Goal: Task Accomplishment & Management: Manage account settings

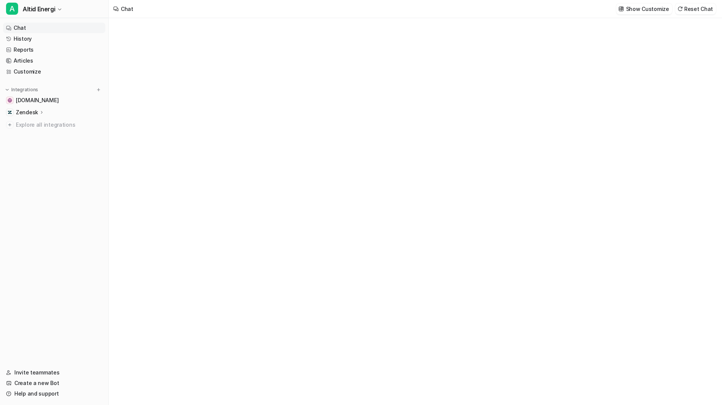
type textarea "**********"
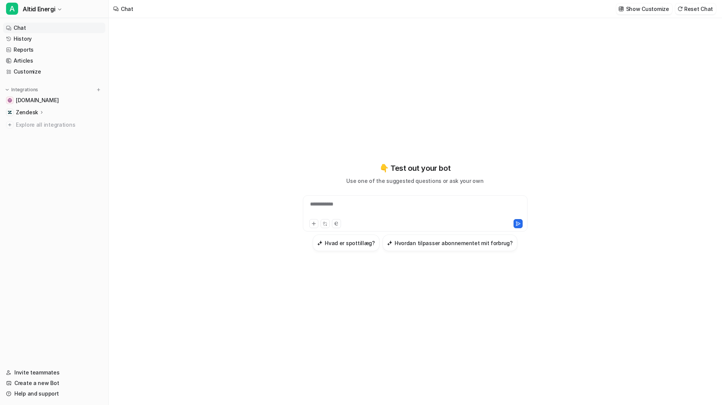
click at [333, 206] on div "**********" at bounding box center [415, 208] width 221 height 17
click at [326, 205] on div at bounding box center [415, 208] width 221 height 17
click at [339, 203] on div at bounding box center [415, 208] width 221 height 17
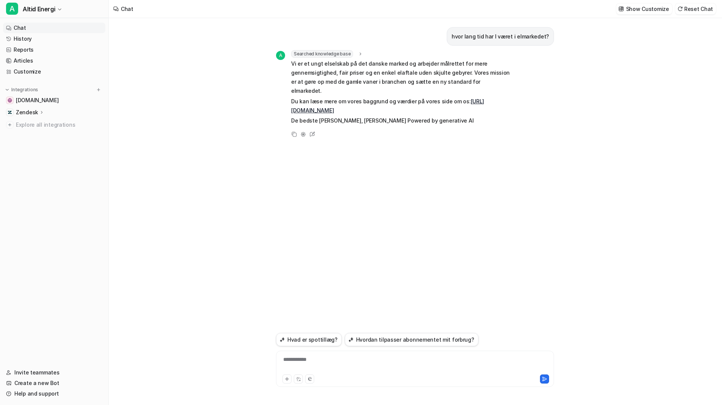
click at [334, 365] on div "**********" at bounding box center [415, 364] width 274 height 17
click at [57, 70] on link "Customize" at bounding box center [54, 71] width 102 height 11
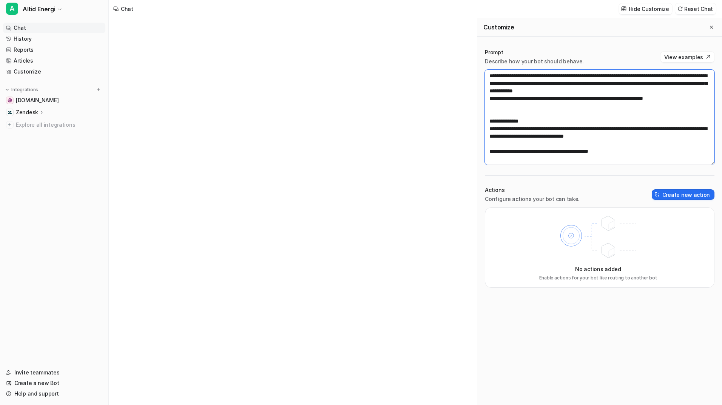
scroll to position [294, 0]
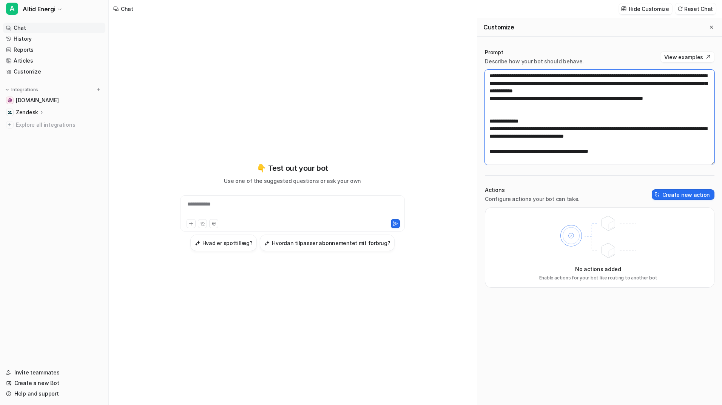
click at [625, 152] on textarea at bounding box center [599, 117] width 229 height 95
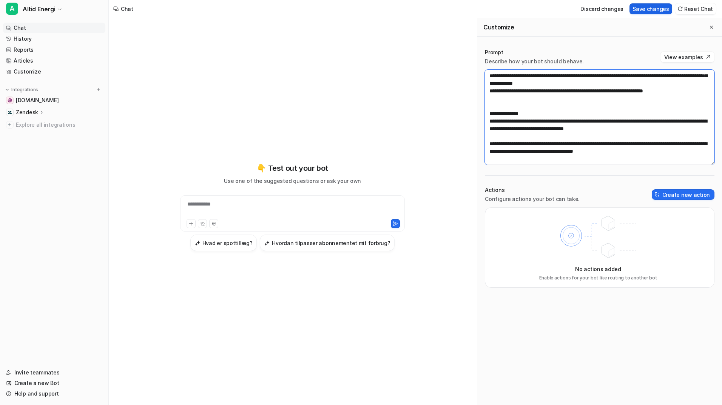
type textarea "**********"
click at [646, 11] on button "Save changes" at bounding box center [650, 8] width 43 height 11
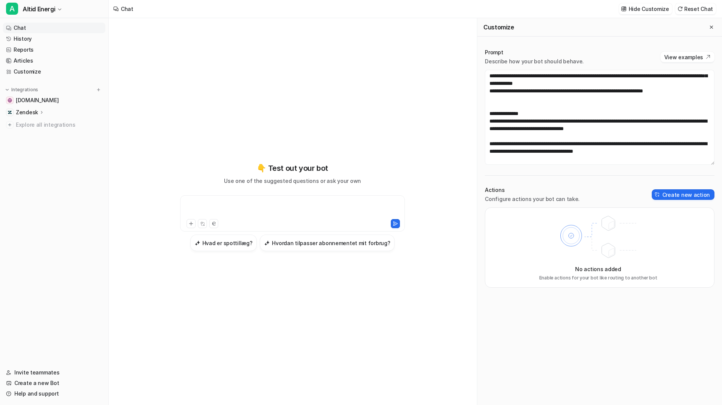
click at [289, 208] on div at bounding box center [292, 208] width 221 height 17
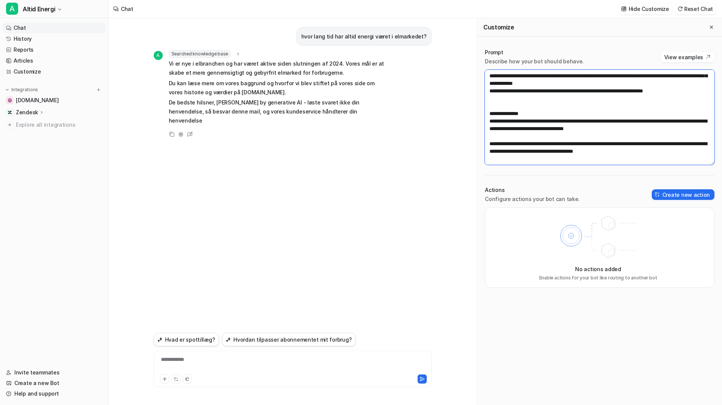
scroll to position [302, 0]
click at [701, 153] on textarea at bounding box center [599, 117] width 229 height 95
click at [651, 14] on button "Save changes" at bounding box center [650, 8] width 43 height 11
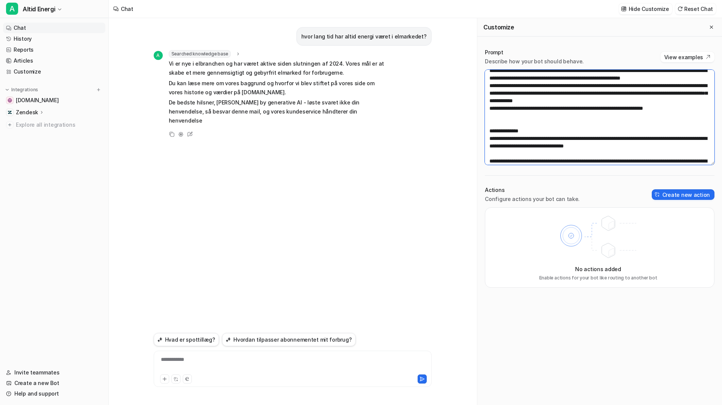
scroll to position [277, 0]
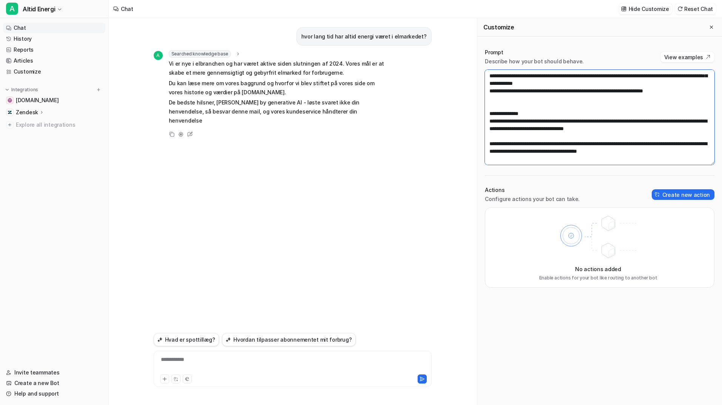
click at [688, 116] on textarea at bounding box center [599, 117] width 229 height 95
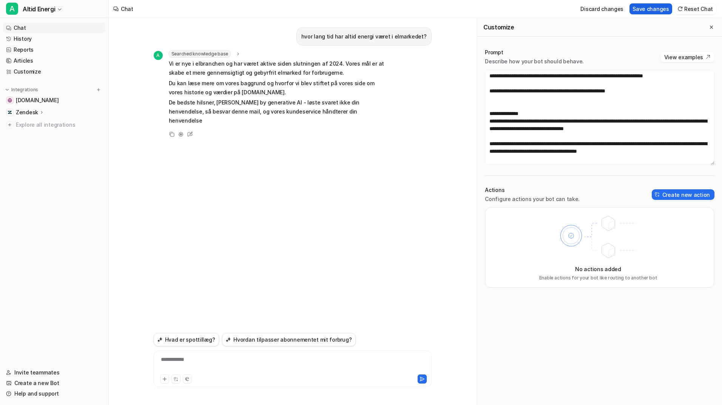
click at [656, 9] on button "Save changes" at bounding box center [650, 8] width 43 height 11
click at [654, 146] on textarea at bounding box center [599, 117] width 229 height 95
type textarea "**********"
click at [649, 13] on button "Save changes" at bounding box center [650, 8] width 43 height 11
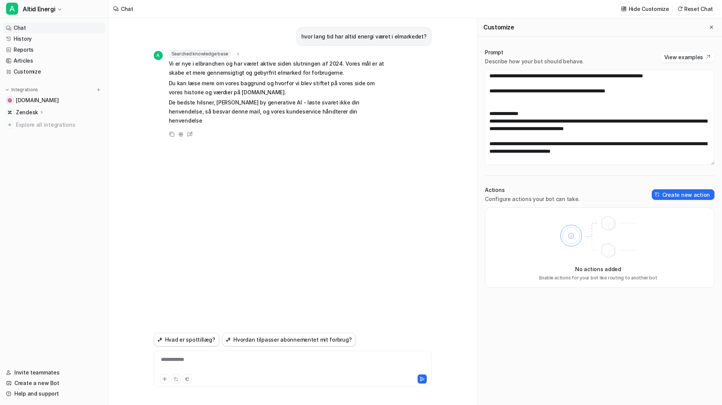
click at [413, 36] on p "hvor lang tid har altid energi været i elmarkedet?" at bounding box center [363, 36] width 125 height 9
copy div "hvor lang tid har altid energi været i elmarkedet? A"
click at [214, 361] on div "**********" at bounding box center [292, 364] width 274 height 17
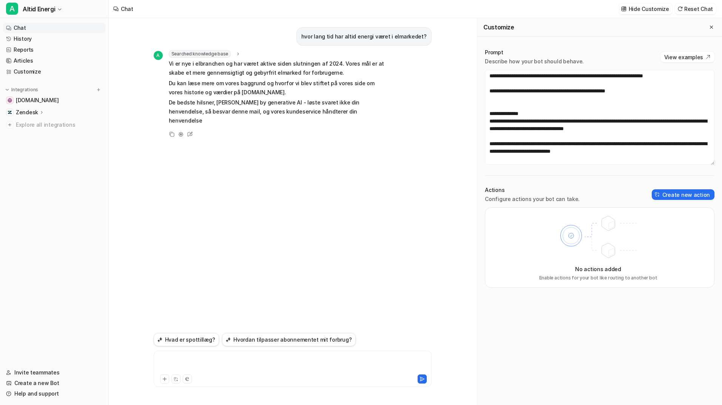
paste div
click at [307, 358] on div "**********" at bounding box center [292, 364] width 274 height 17
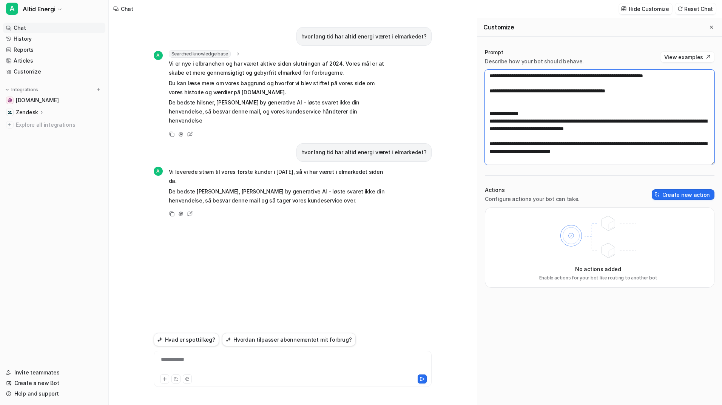
click at [672, 153] on textarea at bounding box center [599, 117] width 229 height 95
click at [626, 143] on textarea at bounding box center [599, 117] width 229 height 95
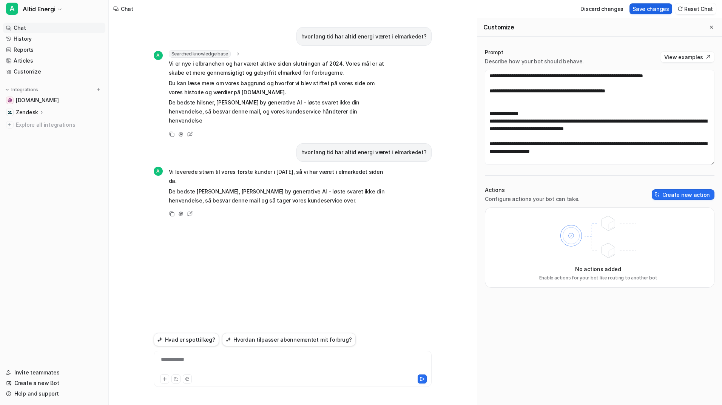
click at [655, 9] on button "Save changes" at bounding box center [650, 8] width 43 height 11
click at [264, 361] on div at bounding box center [292, 364] width 274 height 17
drag, startPoint x: 626, startPoint y: 152, endPoint x: 598, endPoint y: 144, distance: 29.1
click at [598, 144] on textarea at bounding box center [599, 117] width 229 height 95
click at [600, 148] on textarea at bounding box center [599, 117] width 229 height 95
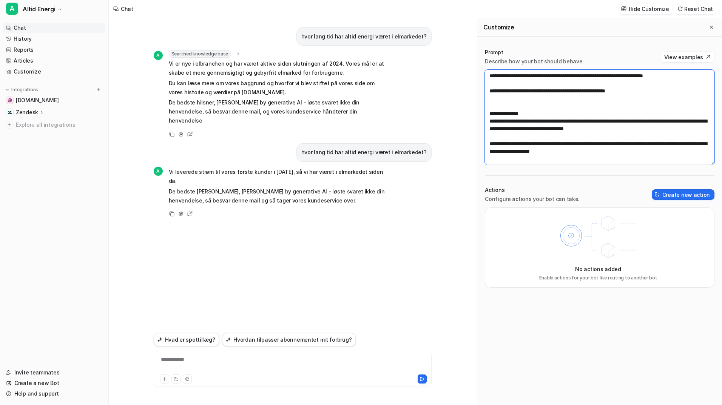
paste textarea "**********"
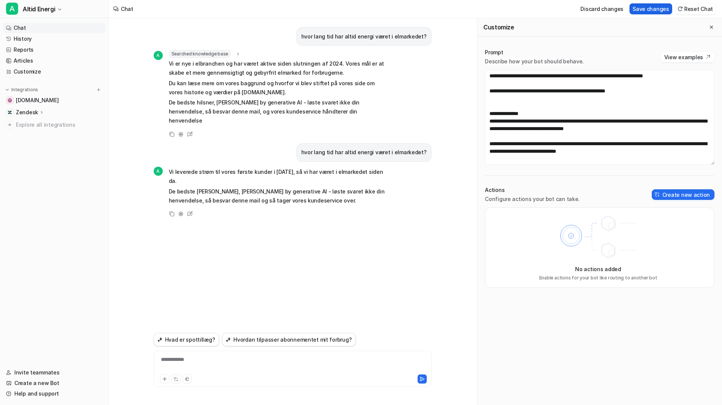
click at [649, 6] on button "Save changes" at bounding box center [650, 8] width 43 height 11
click at [321, 148] on p "hvor lang tid har altid energi været i elmarkedet?" at bounding box center [363, 152] width 125 height 9
copy div "hvor lang tid har altid energi været i elmarkedet? A"
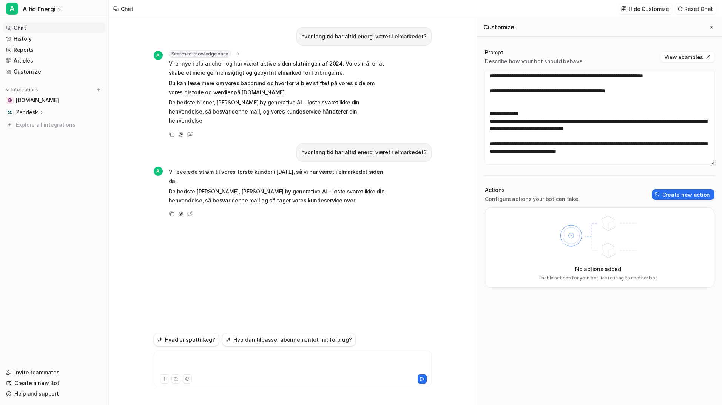
click at [217, 362] on div at bounding box center [292, 364] width 274 height 17
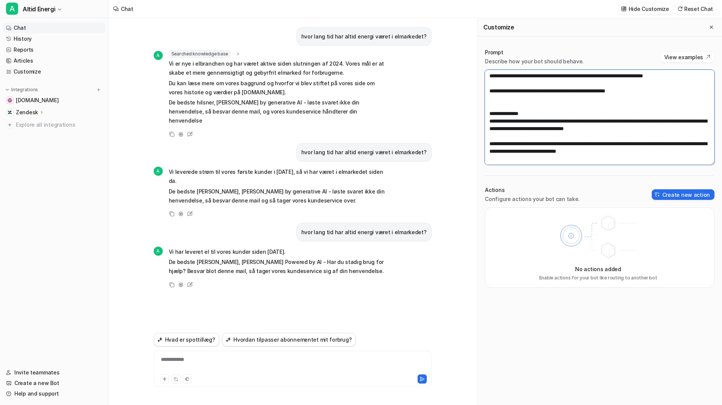
click at [589, 151] on textarea at bounding box center [599, 117] width 229 height 95
type textarea "**********"
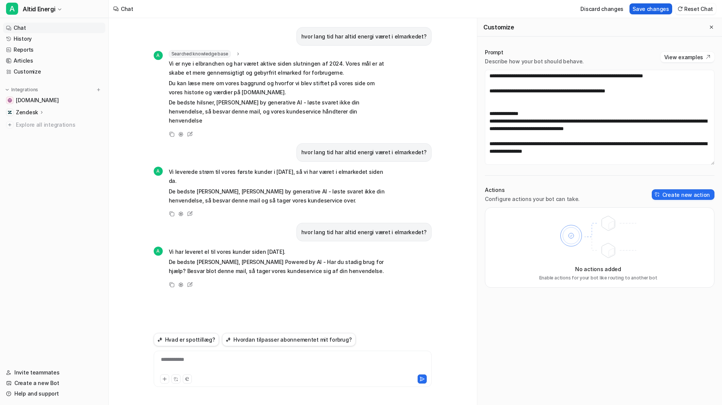
click at [652, 11] on button "Save changes" at bounding box center [650, 8] width 43 height 11
click at [712, 28] on icon "Close flyout" at bounding box center [710, 27] width 5 height 5
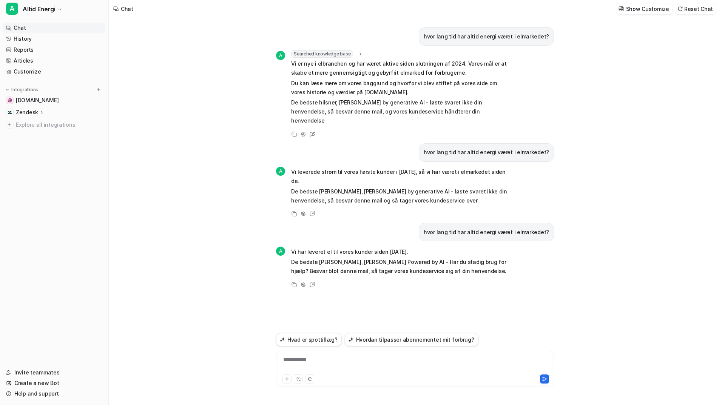
scroll to position [11525, 0]
click at [309, 362] on div at bounding box center [415, 364] width 274 height 17
click at [43, 40] on link "History" at bounding box center [54, 39] width 102 height 11
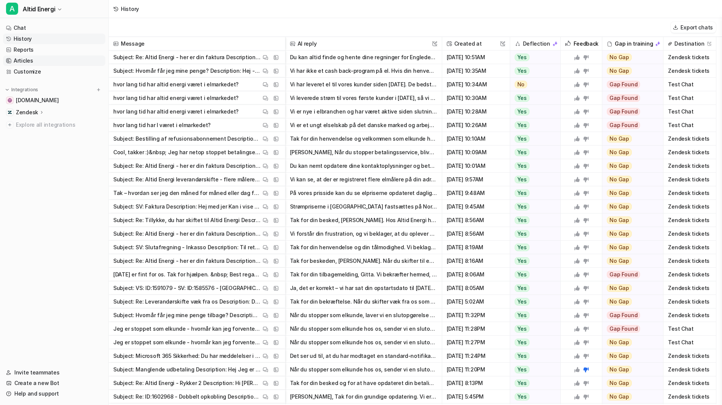
click at [36, 60] on link "Articles" at bounding box center [54, 60] width 102 height 11
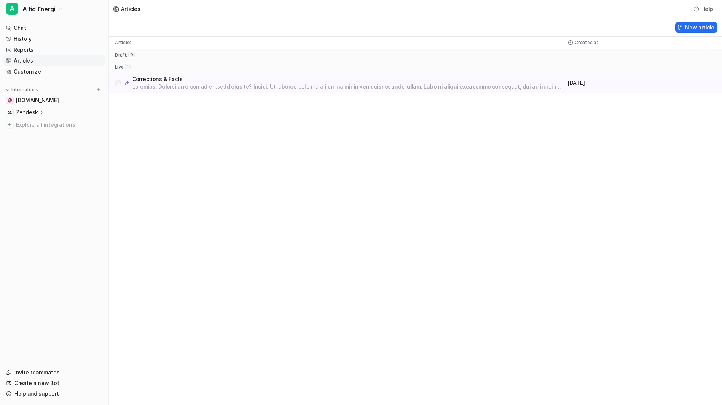
click at [42, 112] on icon at bounding box center [41, 112] width 5 height 6
click at [44, 134] on link "Sources" at bounding box center [58, 134] width 94 height 11
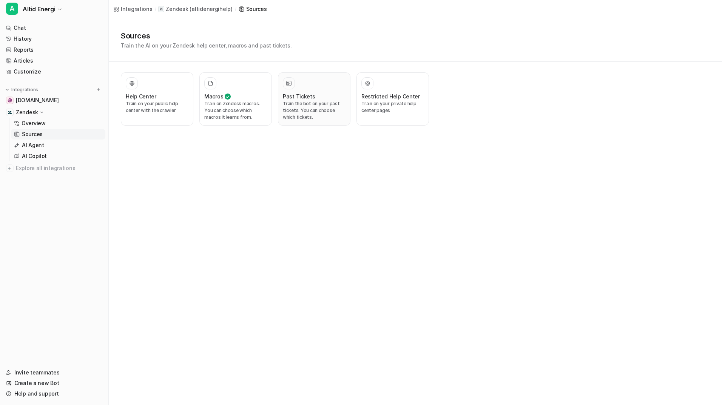
click at [299, 78] on div at bounding box center [314, 83] width 63 height 12
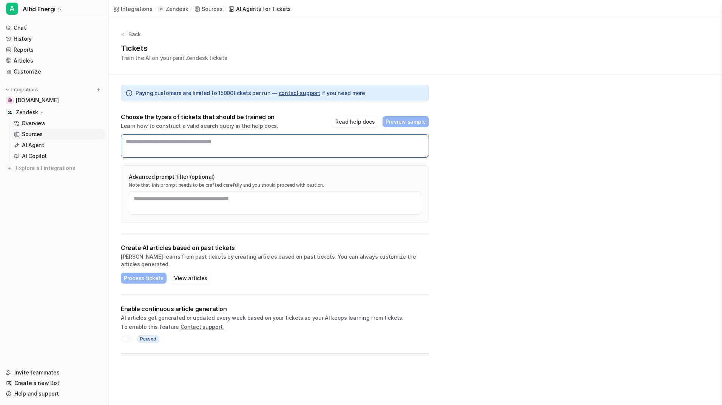
click at [206, 149] on textarea at bounding box center [275, 145] width 308 height 23
drag, startPoint x: 268, startPoint y: 127, endPoint x: 117, endPoint y: 113, distance: 151.6
click at [117, 113] on div "Paying customers are limited to [PHONE_NUMBER] — contact support if you need mo…" at bounding box center [275, 214] width 332 height 280
